Goal: Check status

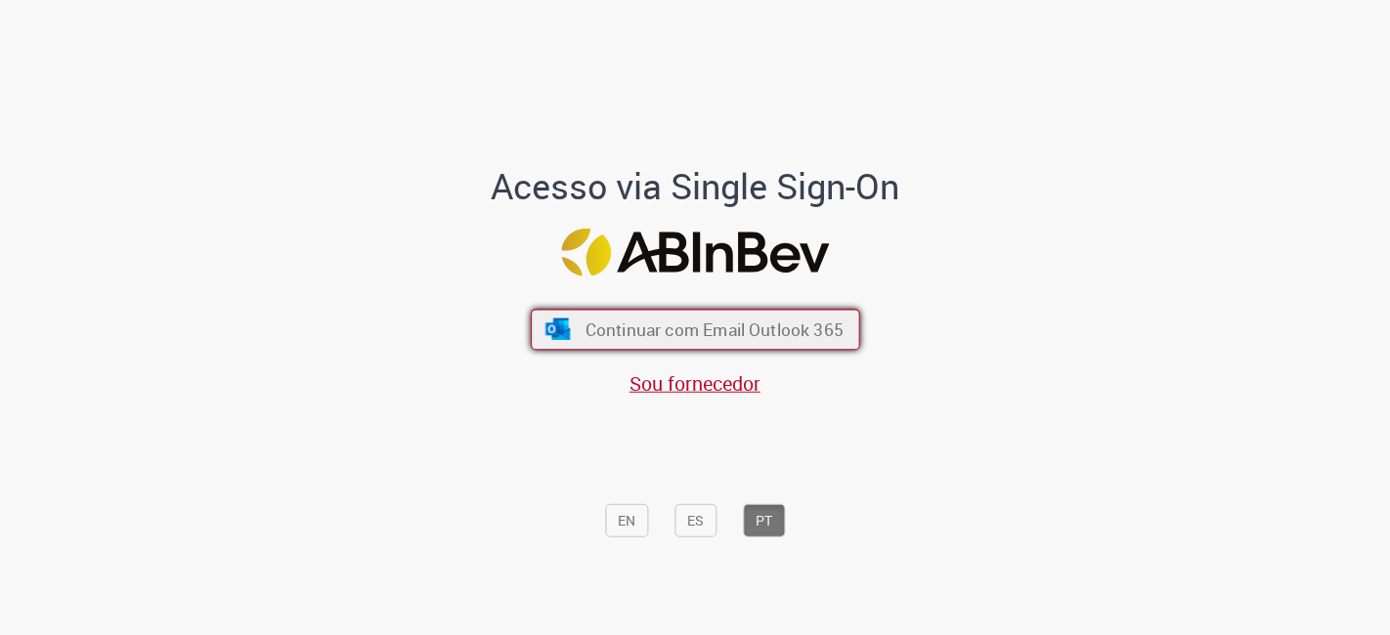
click at [747, 325] on span "Continuar com Email Outlook 365" at bounding box center [713, 330] width 258 height 22
